Goal: Task Accomplishment & Management: Manage account settings

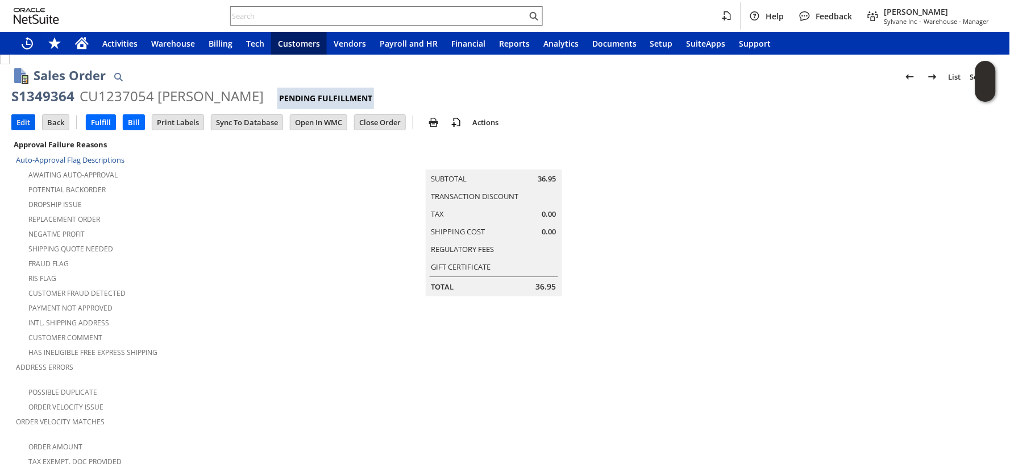
click at [22, 123] on input "Edit" at bounding box center [23, 122] width 23 height 15
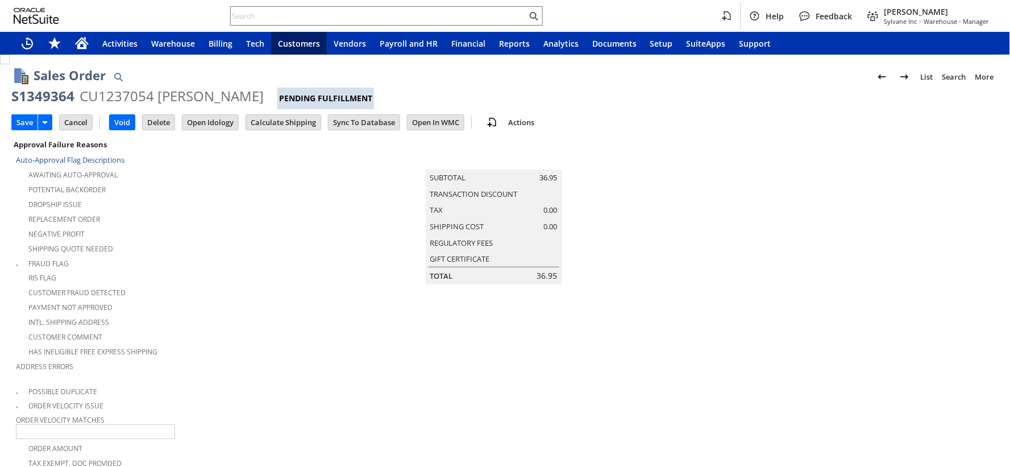
scroll to position [697, 0]
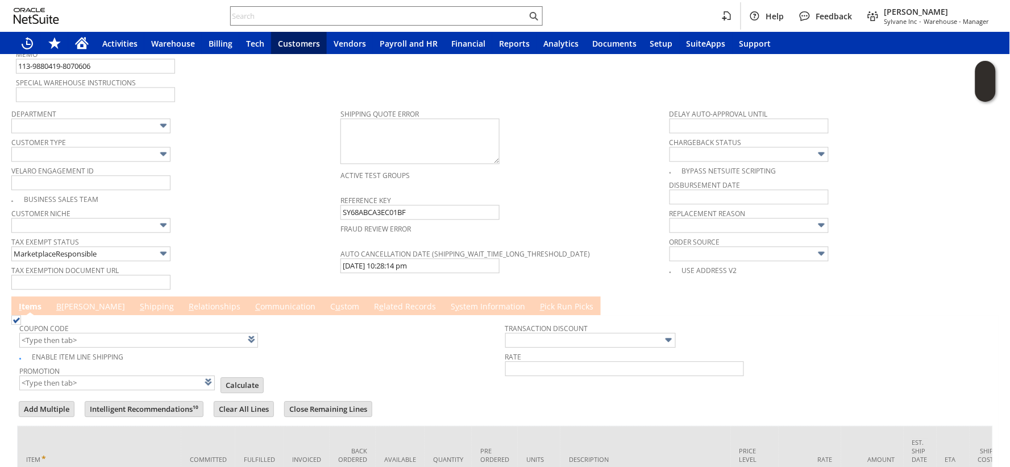
type input "Intelligent Recommendations¹⁰"
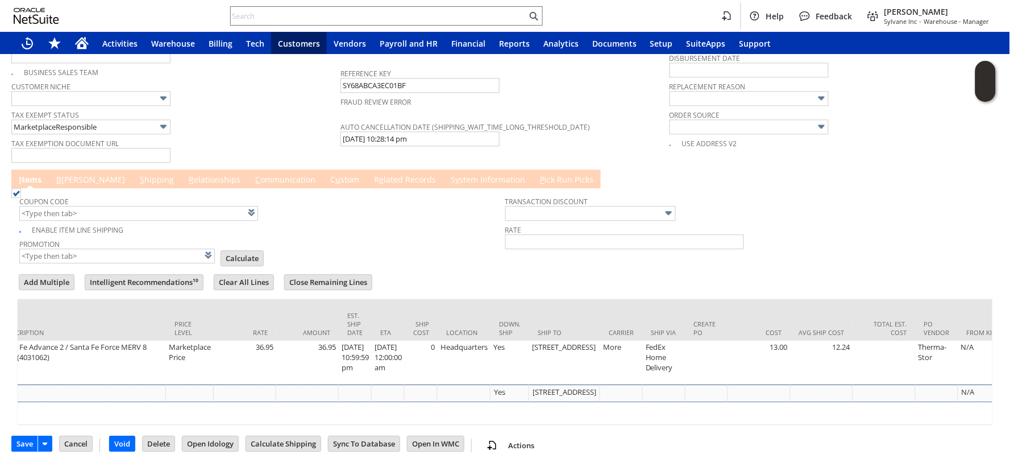
scroll to position [0, 607]
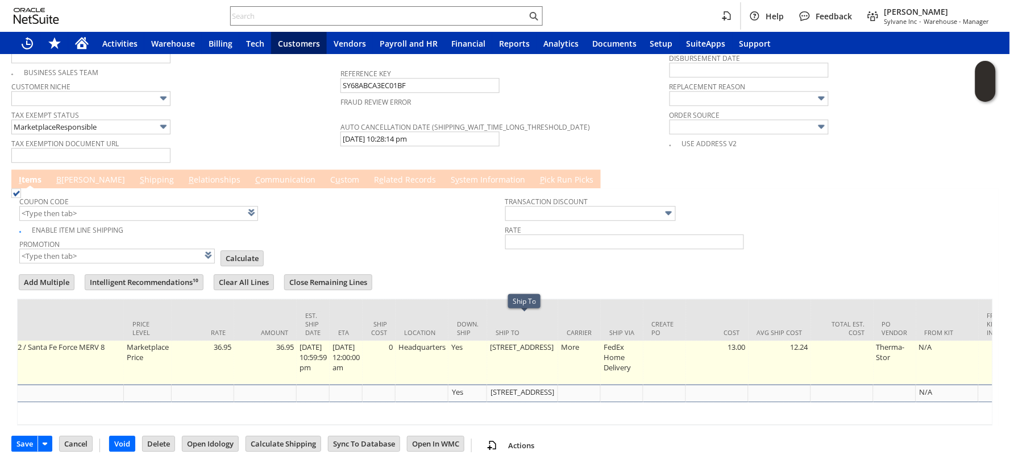
click at [524, 340] on td "6144 LAKEWAY DR" at bounding box center [522, 362] width 71 height 44
type input "OK"
type input "Make Copy"
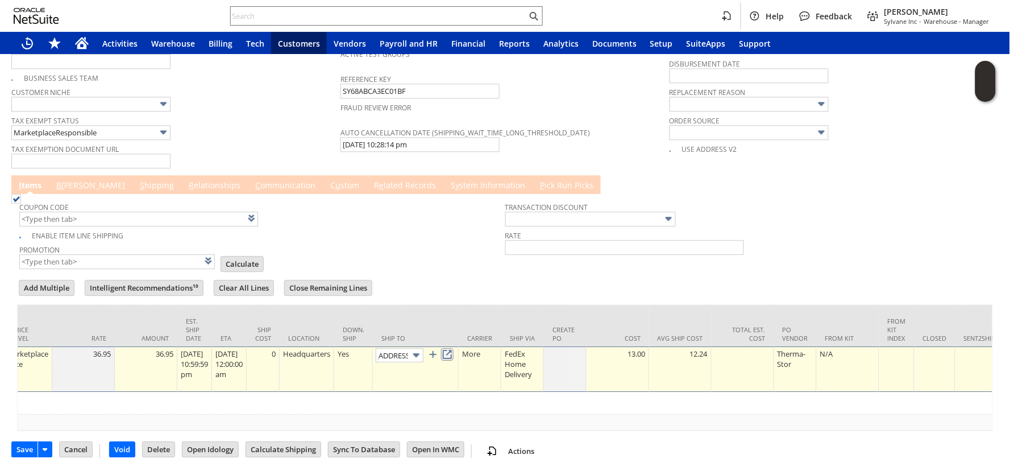
scroll to position [0, 0]
click at [454, 348] on link at bounding box center [447, 354] width 13 height 13
type input "6144 Lakeway"
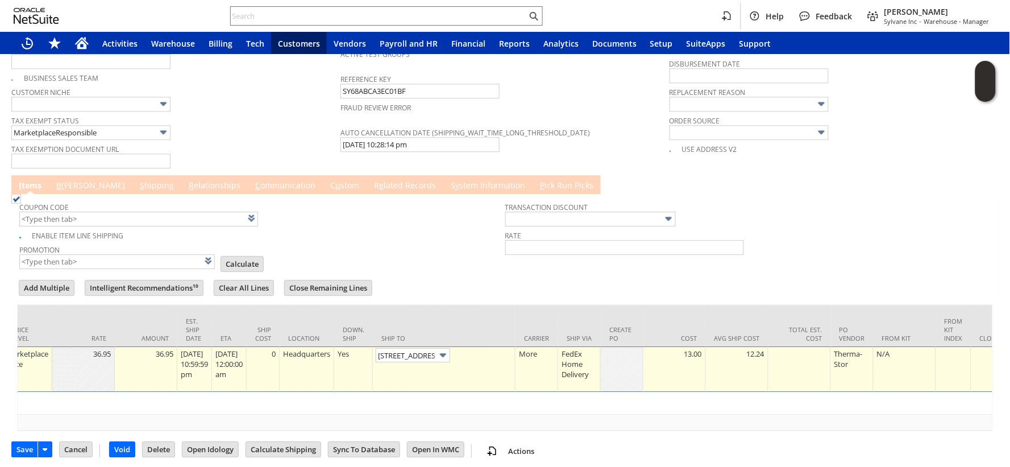
click at [38, 180] on link "I tems" at bounding box center [30, 186] width 28 height 13
click at [63, 180] on link "B illing" at bounding box center [90, 186] width 74 height 13
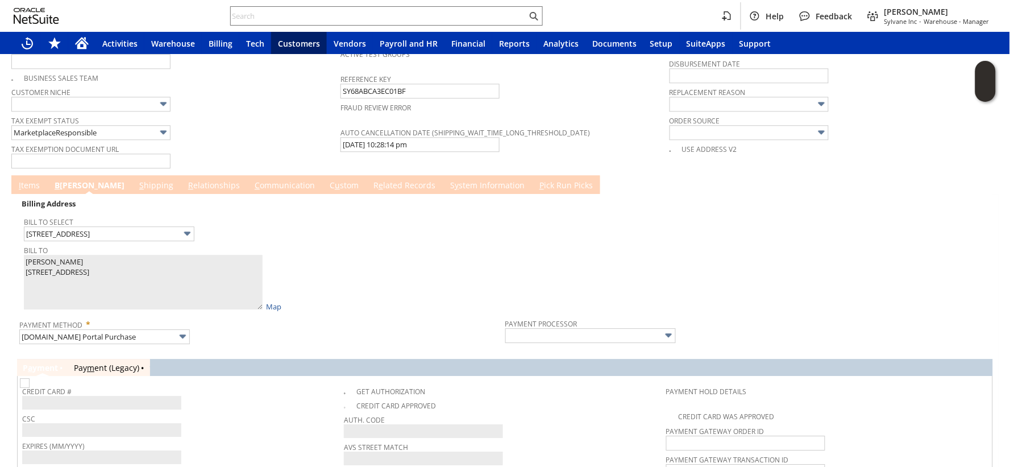
click at [265, 222] on div "Bill To Select 6144 LAKEWAY DR" at bounding box center [262, 227] width 476 height 27
click at [224, 226] on link at bounding box center [218, 232] width 13 height 13
click at [136, 180] on link "S hipping" at bounding box center [156, 186] width 40 height 13
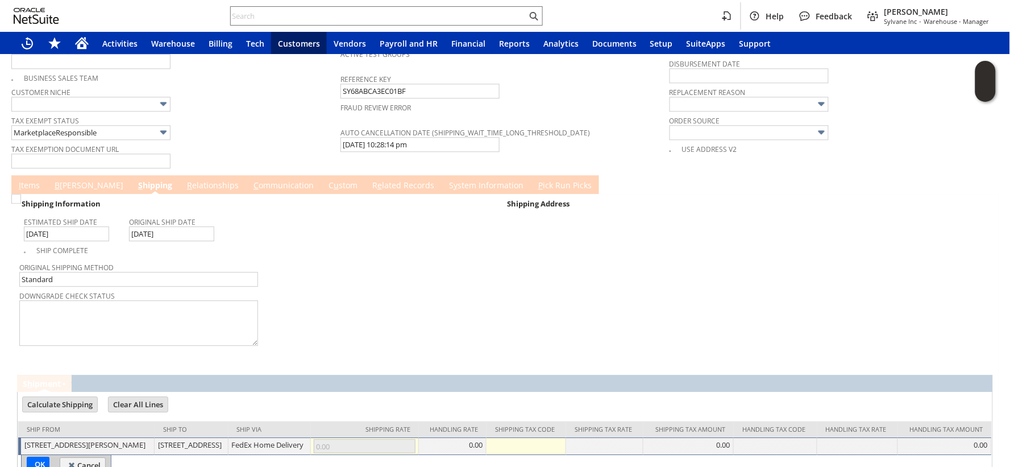
click at [27, 180] on link "I tems" at bounding box center [29, 186] width 27 height 13
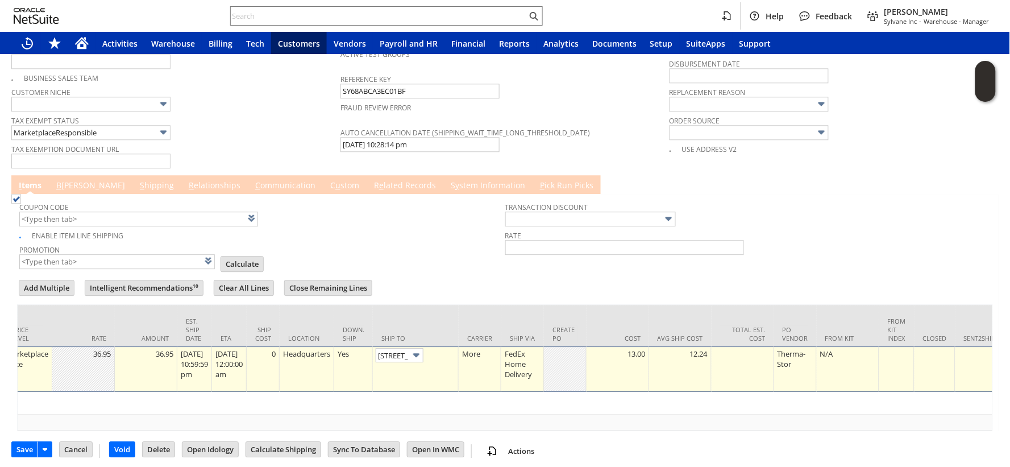
click at [137, 180] on link "S hipping" at bounding box center [157, 186] width 40 height 13
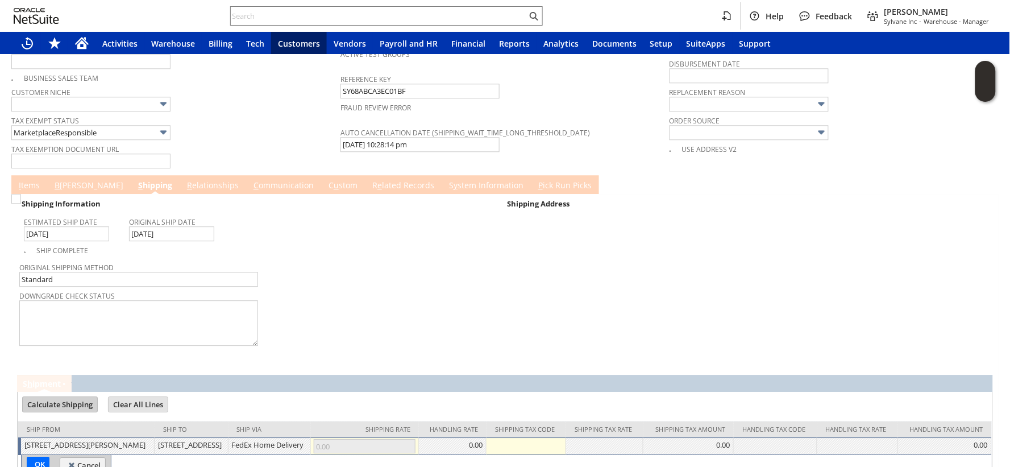
click at [41, 397] on input "Calculate Shipping" at bounding box center [60, 404] width 74 height 15
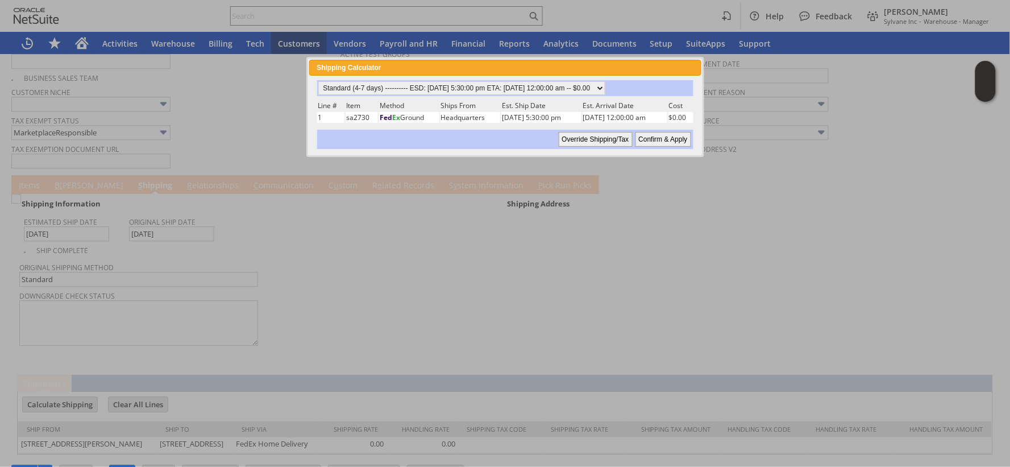
click at [582, 135] on input "Override Shipping/Tax" at bounding box center [596, 139] width 74 height 15
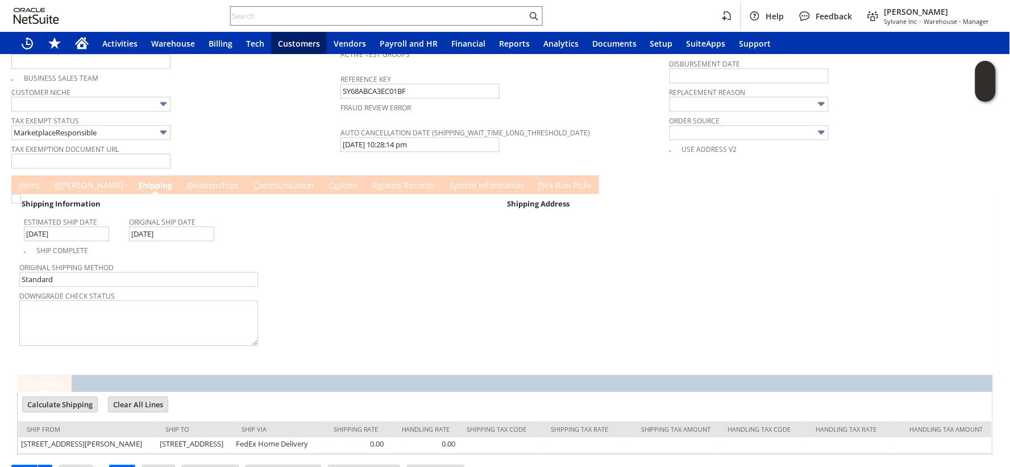
click at [28, 180] on link "I tems" at bounding box center [29, 186] width 27 height 13
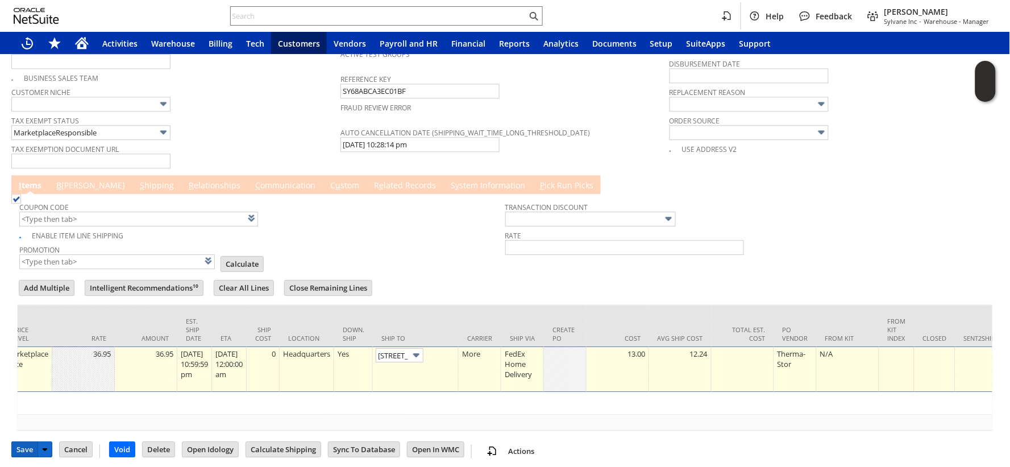
click at [14, 442] on input "Save" at bounding box center [25, 449] width 26 height 15
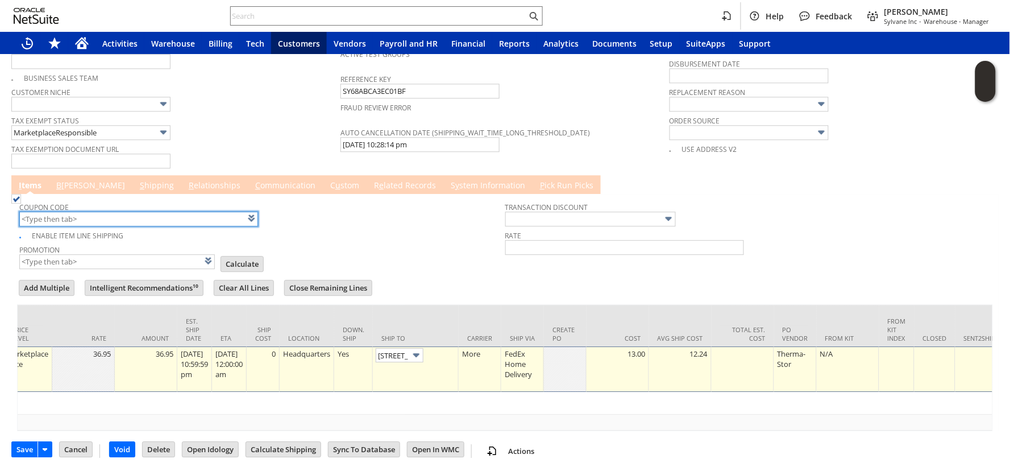
click at [110, 211] on input "text" at bounding box center [138, 218] width 239 height 15
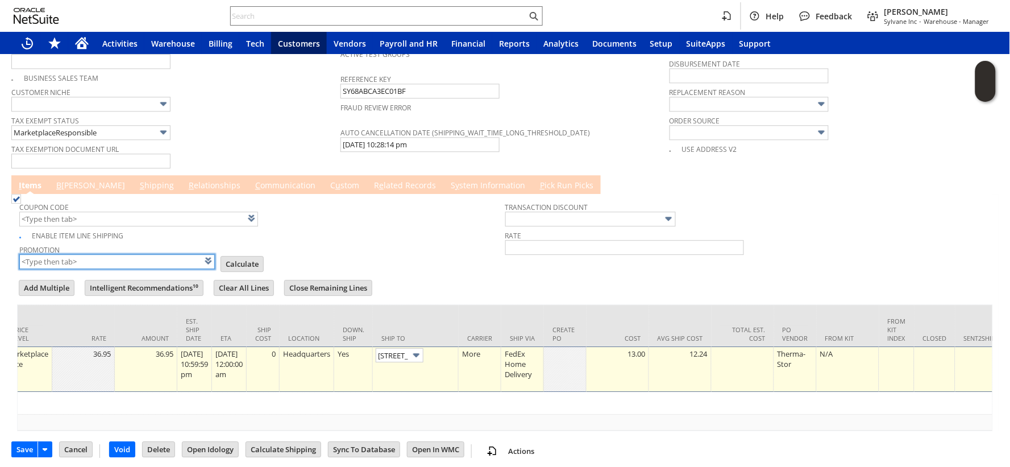
click at [105, 254] on input "text" at bounding box center [117, 261] width 196 height 15
click at [80, 180] on link "B illing" at bounding box center [90, 186] width 74 height 13
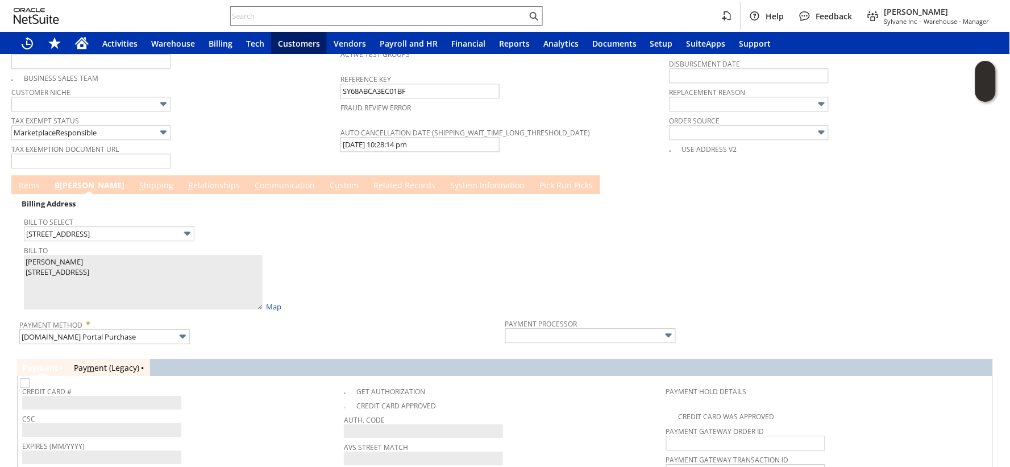
click at [136, 180] on link "S hipping" at bounding box center [156, 186] width 40 height 13
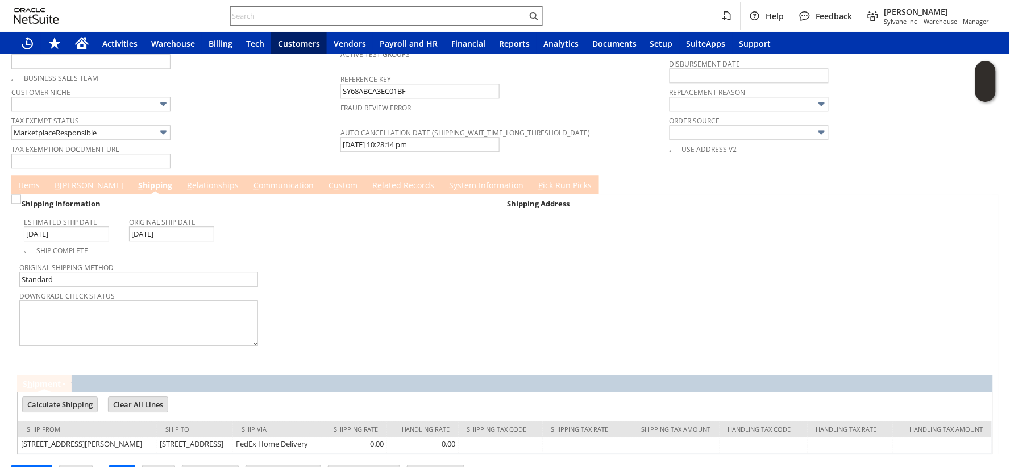
click at [72, 180] on link "B illing" at bounding box center [89, 186] width 74 height 13
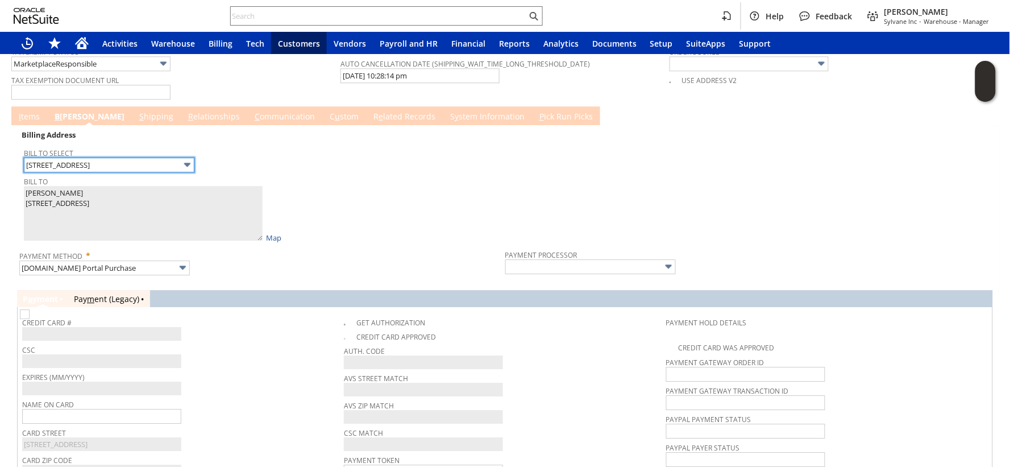
scroll to position [853, 0]
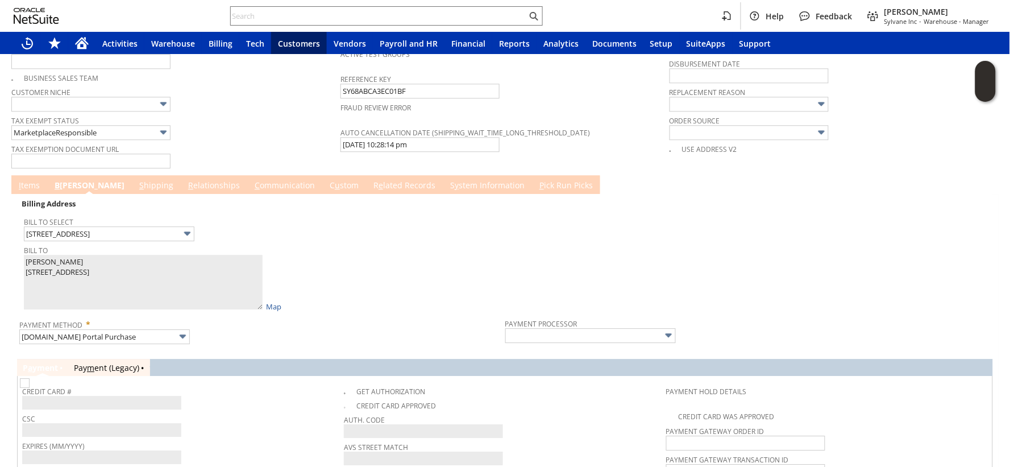
click at [122, 214] on span "Bill To Select" at bounding box center [262, 220] width 476 height 13
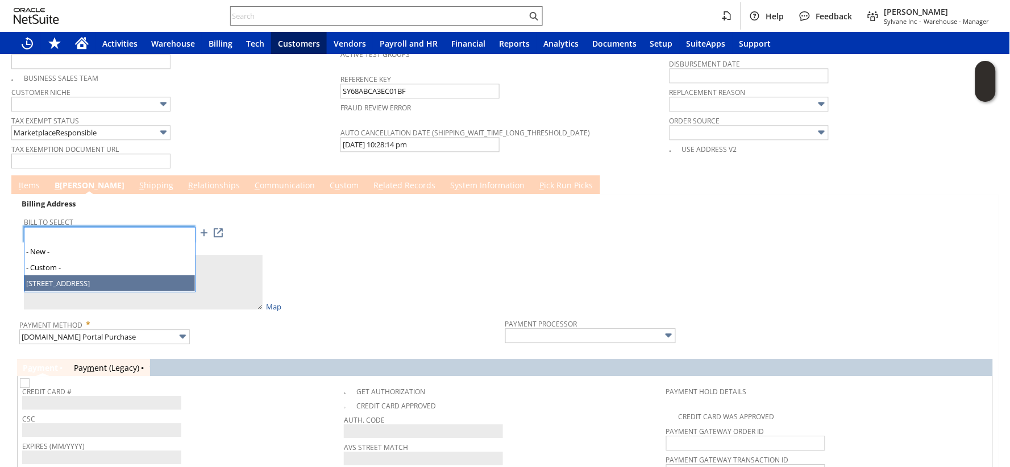
click at [134, 226] on input "6144 Lakeway" at bounding box center [109, 233] width 170 height 15
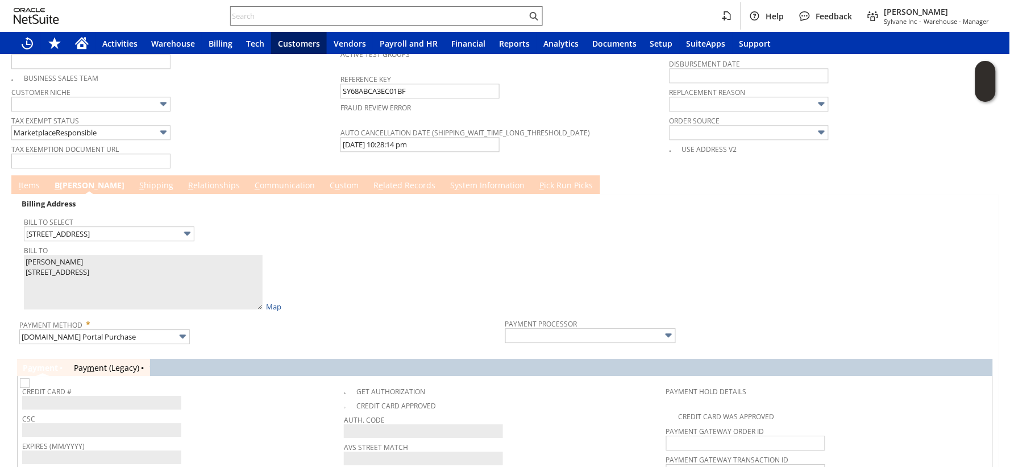
click at [136, 180] on link "S hipping" at bounding box center [156, 186] width 40 height 13
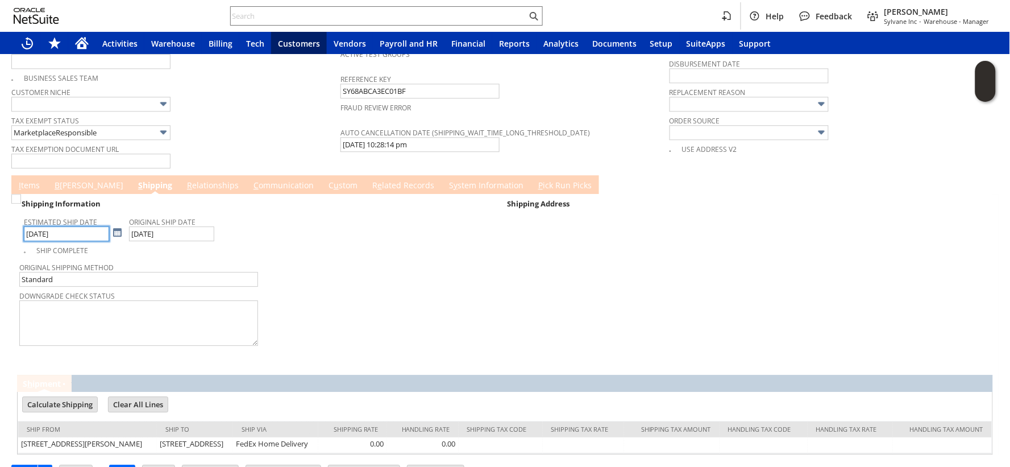
scroll to position [882, 0]
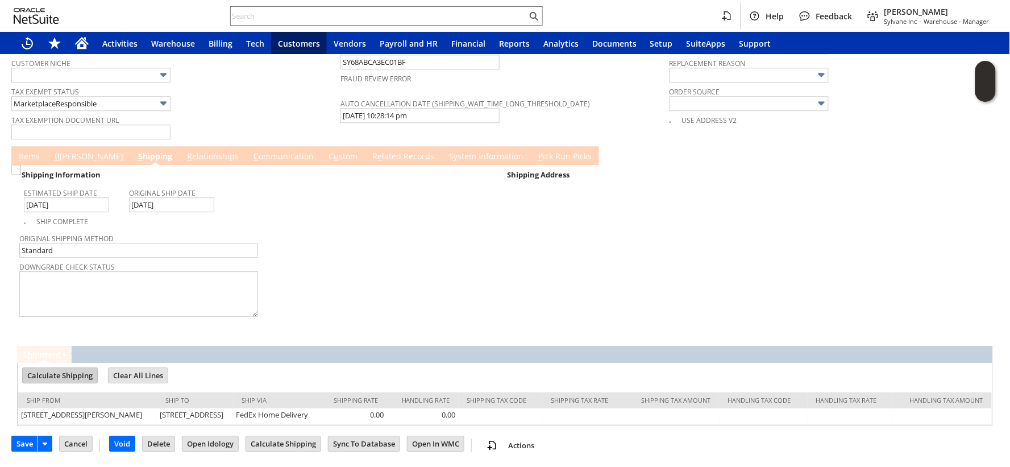
click at [54, 368] on input "Calculate Shipping" at bounding box center [60, 375] width 74 height 15
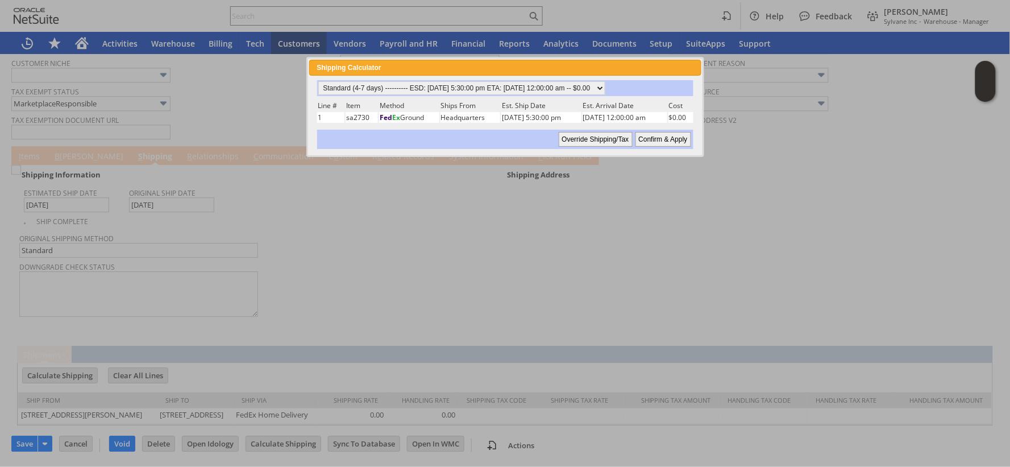
click at [662, 133] on input "Confirm & Apply" at bounding box center [663, 139] width 56 height 15
type input "NotExempt"
type input "[DATE]"
type input "Standard (4-7 days)"
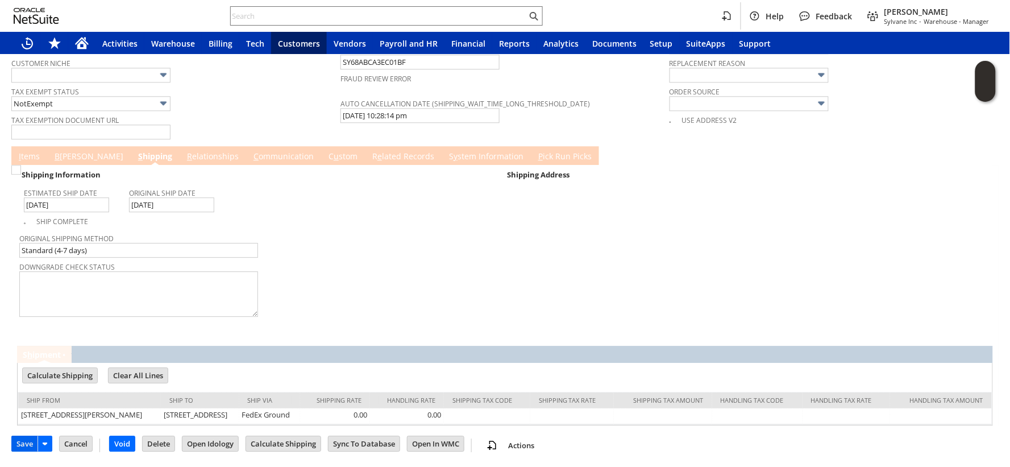
click at [15, 444] on input "Save" at bounding box center [25, 443] width 26 height 15
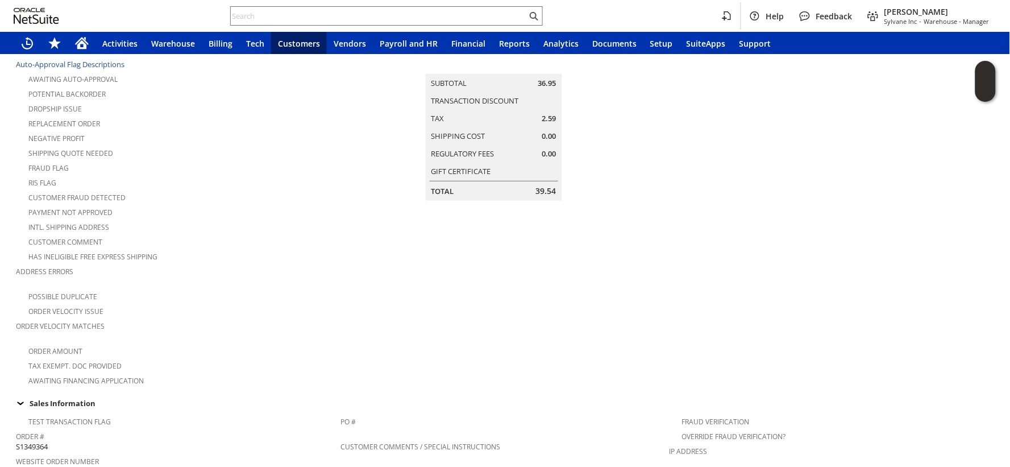
scroll to position [252, 0]
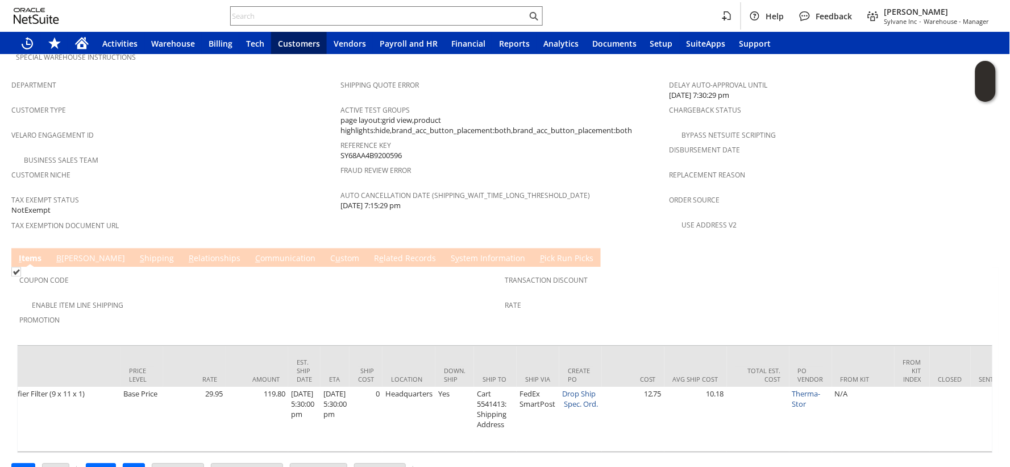
scroll to position [0, 577]
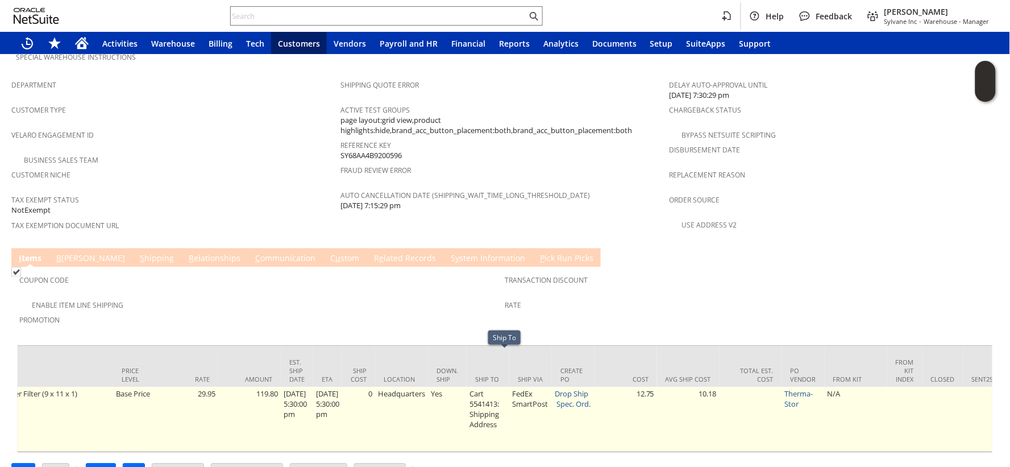
click at [504, 387] on td "Cart 5541413: Shipping Address" at bounding box center [488, 419] width 43 height 65
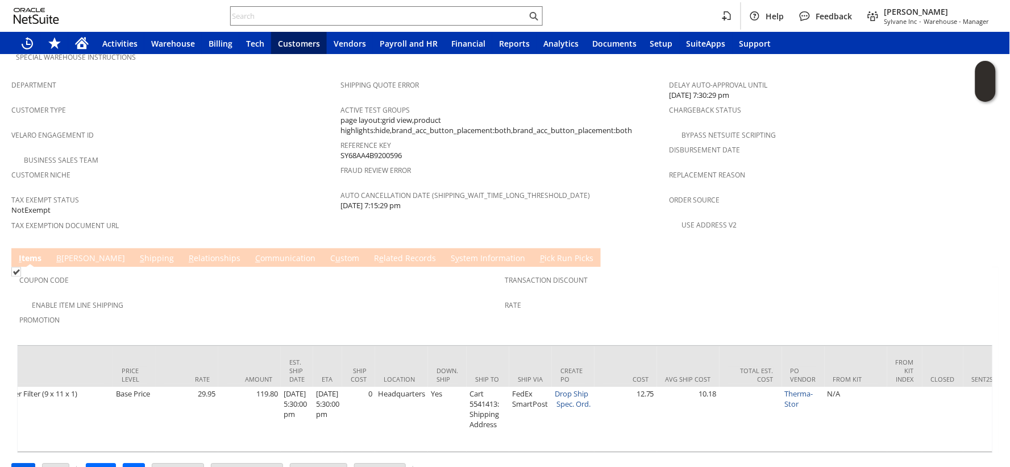
click at [30, 464] on input "Edit" at bounding box center [23, 471] width 23 height 15
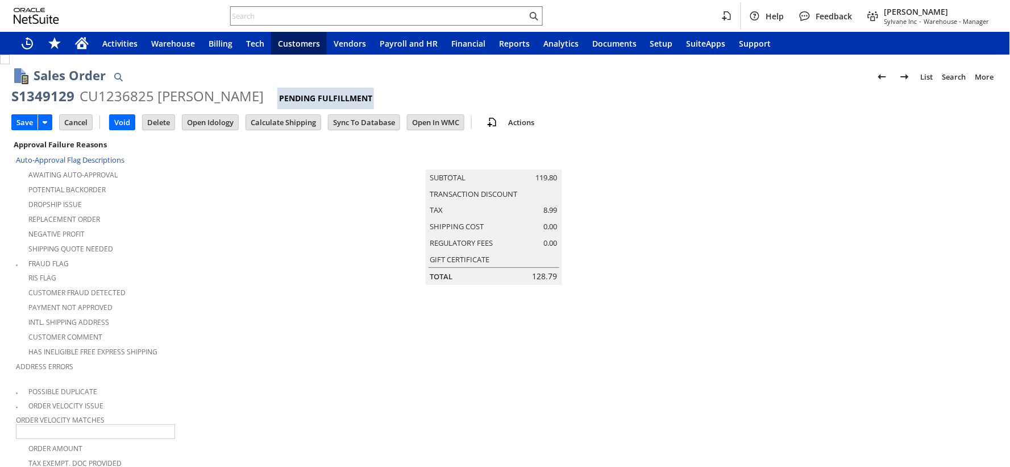
scroll to position [727, 0]
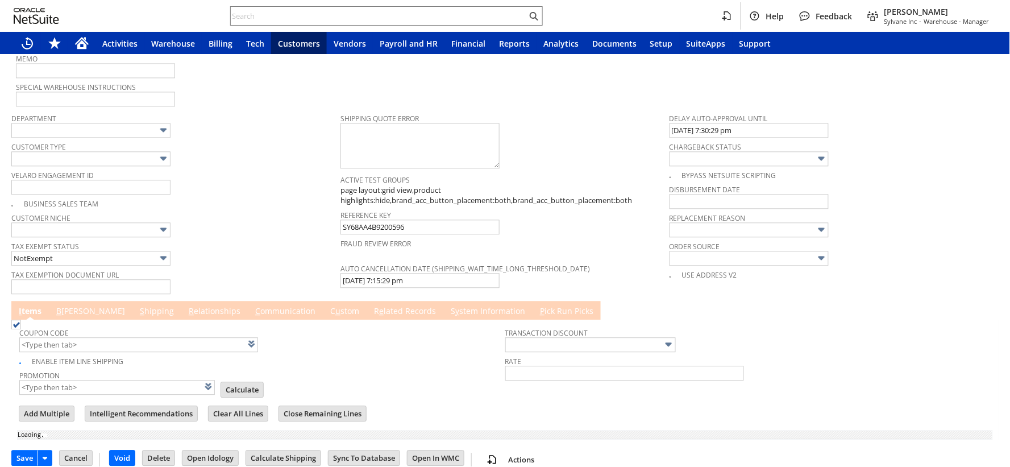
type input "Add"
type input "Copy Previous"
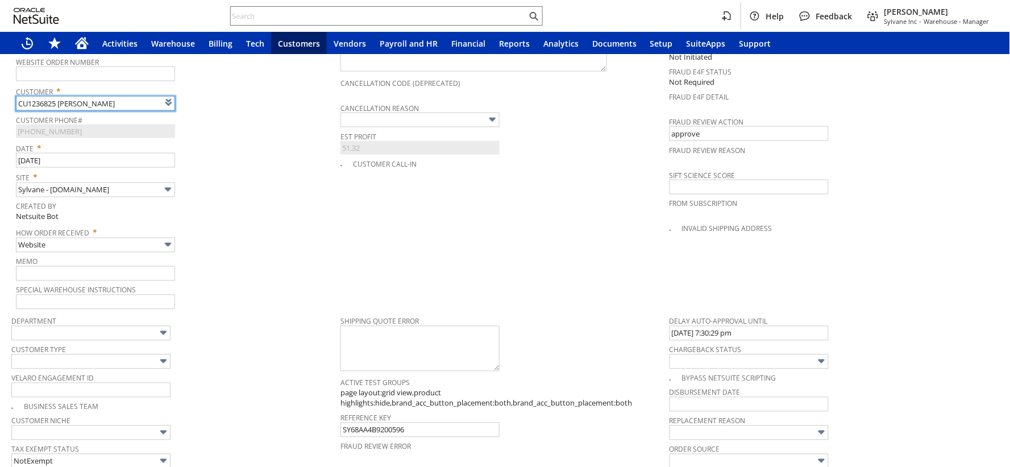
scroll to position [891, 0]
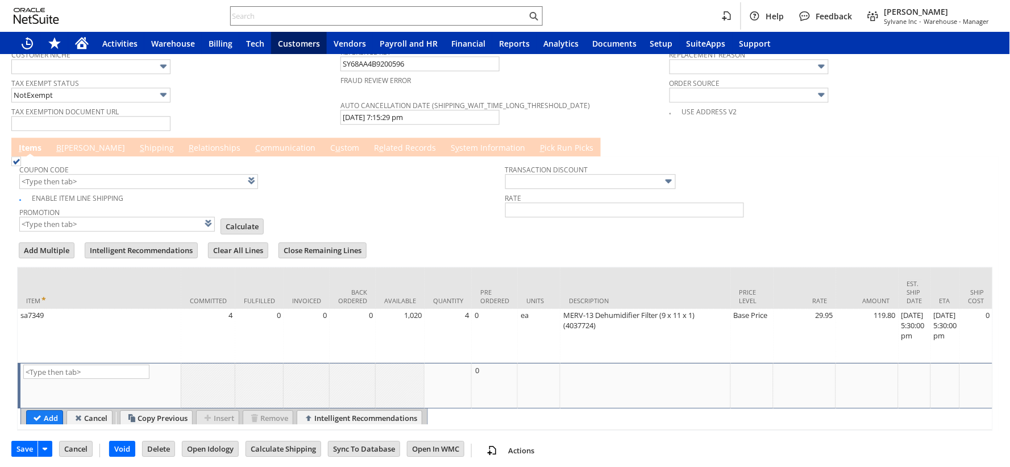
type input "Intelligent Recommendations¹⁰"
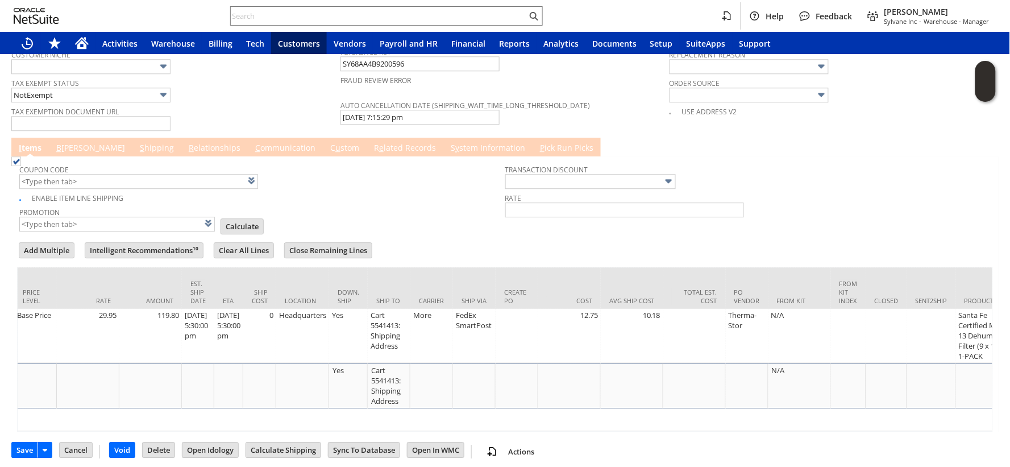
scroll to position [0, 718]
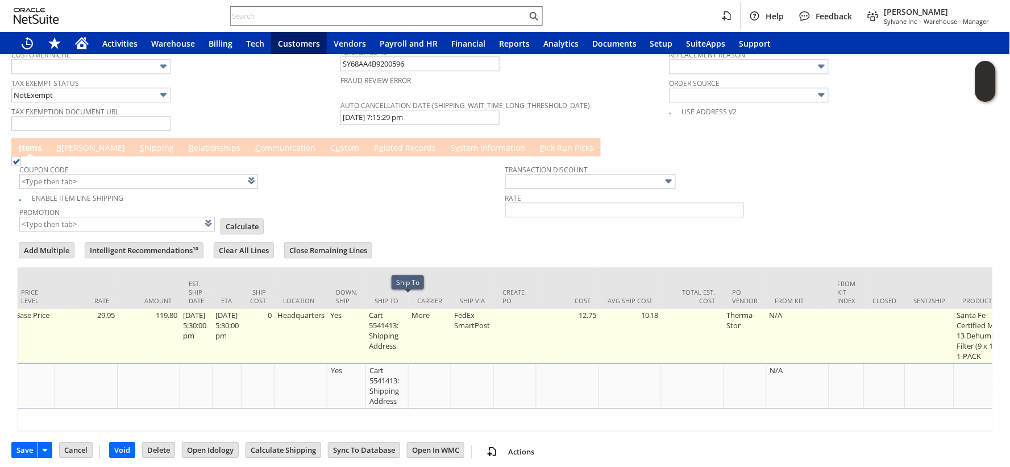
click at [409, 319] on td "Cart 5541413: Shipping Address" at bounding box center [387, 336] width 43 height 54
type input "OK"
type input "Make Copy"
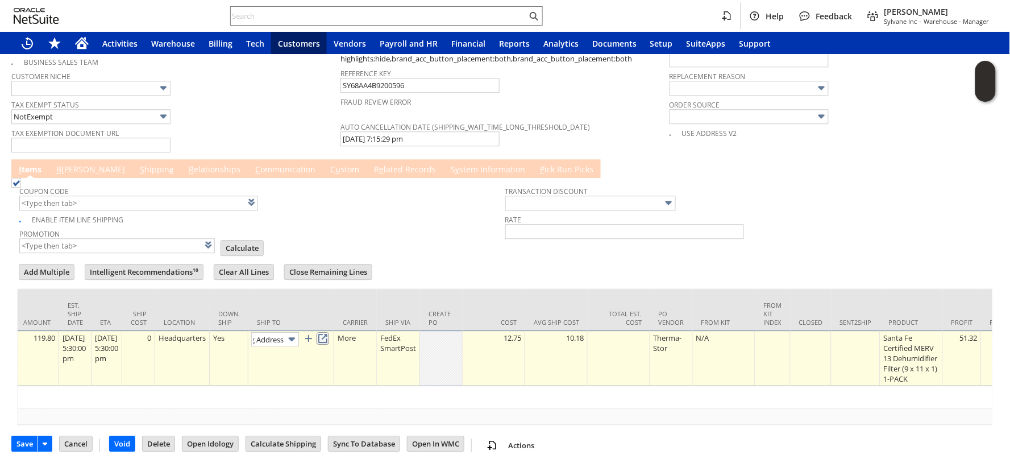
scroll to position [0, 0]
click at [329, 332] on link at bounding box center [323, 338] width 13 height 13
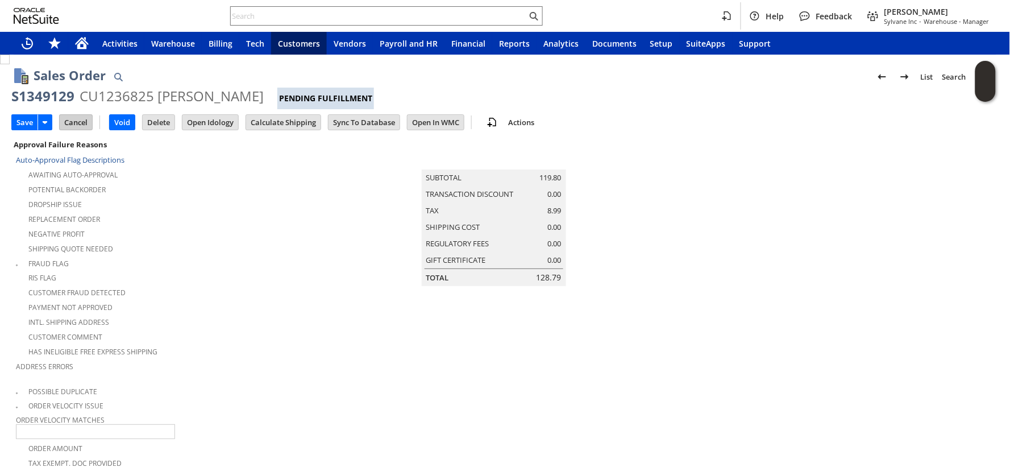
click at [89, 120] on input "Cancel" at bounding box center [76, 122] width 32 height 15
